Goal: Navigation & Orientation: Go to known website

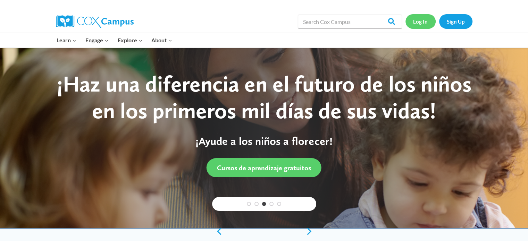
click at [420, 23] on link "Log In" at bounding box center [421, 21] width 30 height 14
